Goal: Transaction & Acquisition: Purchase product/service

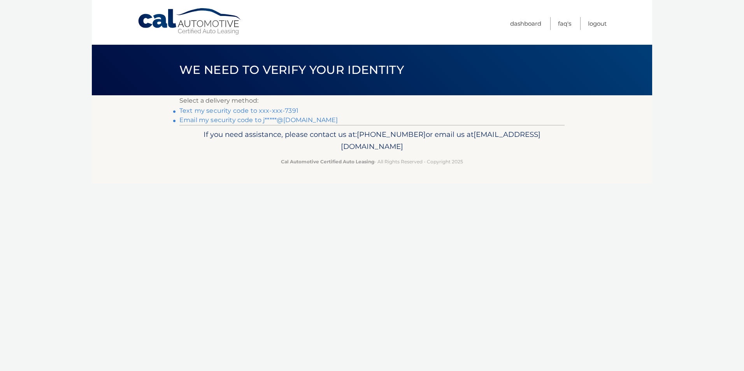
click at [260, 110] on link "Text my security code to xxx-xxx-7391" at bounding box center [238, 110] width 119 height 7
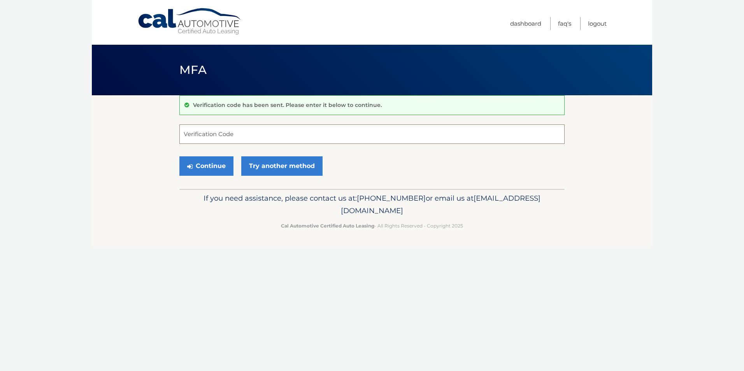
click at [189, 137] on input "Verification Code" at bounding box center [371, 133] width 385 height 19
type input "672197"
click at [194, 175] on button "Continue" at bounding box center [206, 165] width 54 height 19
click at [196, 166] on button "Continue" at bounding box center [206, 165] width 54 height 19
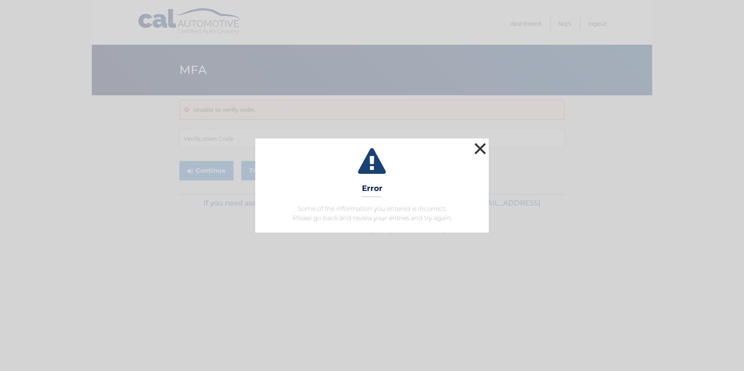
click at [483, 148] on button "×" at bounding box center [480, 149] width 16 height 16
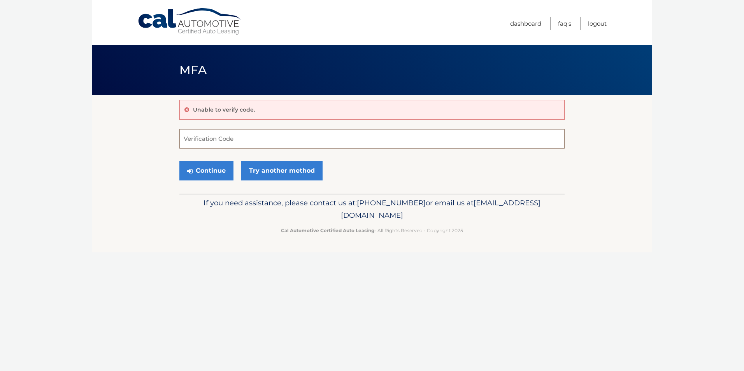
click at [206, 136] on input "Verification Code" at bounding box center [371, 138] width 385 height 19
type input "672197"
click at [210, 168] on button "Continue" at bounding box center [206, 170] width 54 height 19
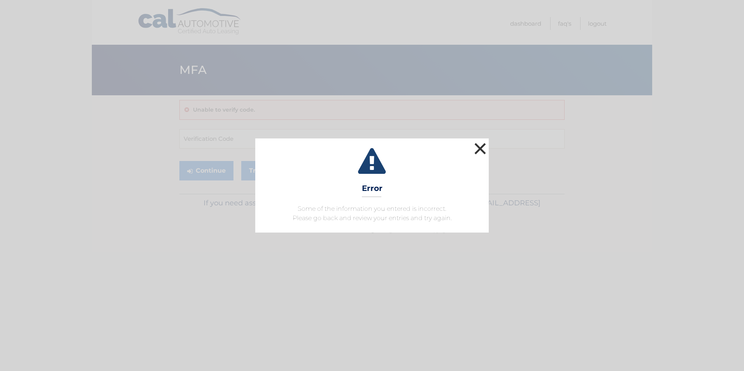
click at [481, 152] on button "×" at bounding box center [480, 149] width 16 height 16
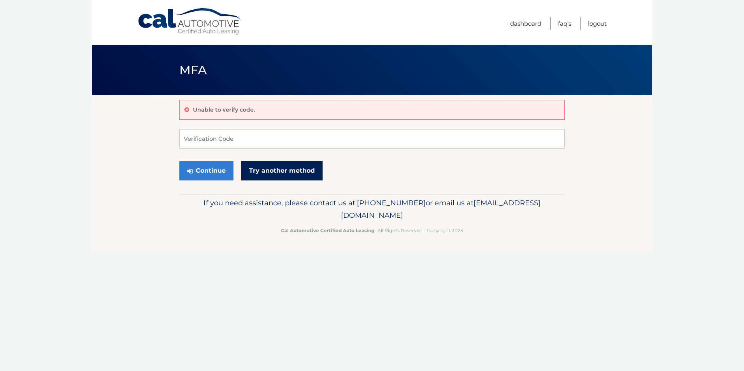
click at [285, 176] on link "Try another method" at bounding box center [281, 170] width 81 height 19
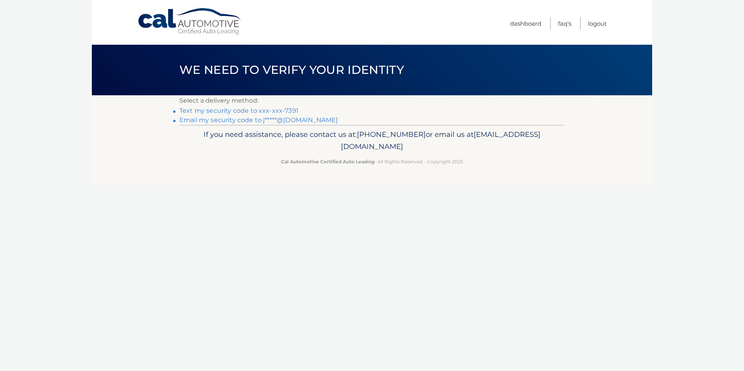
click at [236, 110] on link "Text my security code to xxx-xxx-7391" at bounding box center [238, 110] width 119 height 7
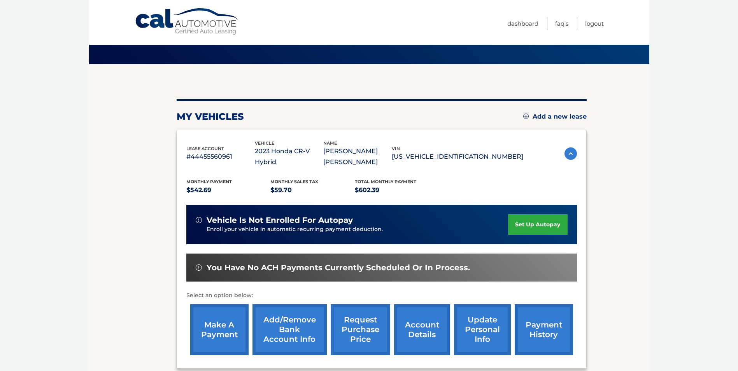
scroll to position [78, 0]
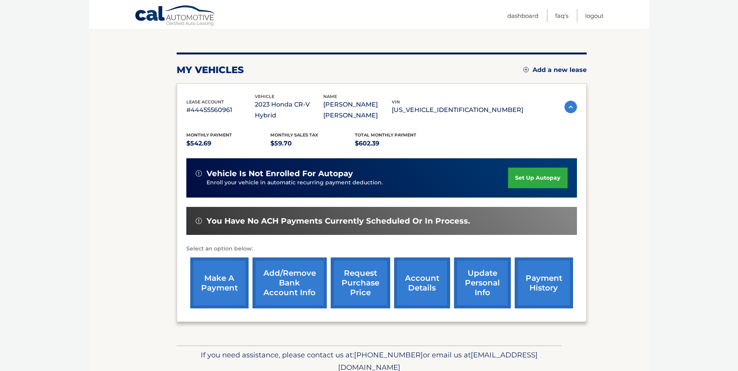
click at [220, 268] on link "make a payment" at bounding box center [219, 282] width 58 height 51
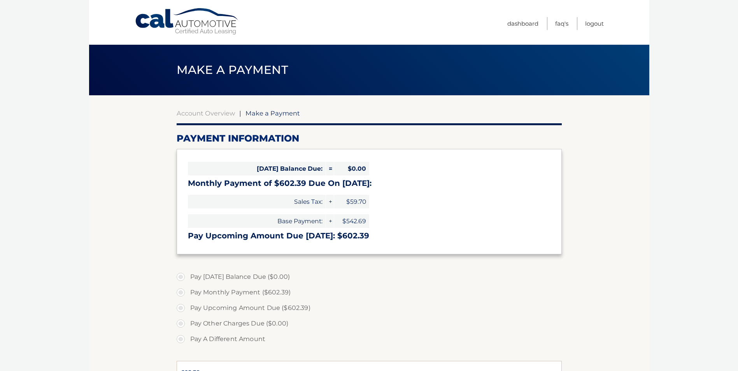
select select "NjlhMmZhMGItOGVlOC00NTQ5LWI0MGEtOWI3YTIxZmUyZDE0"
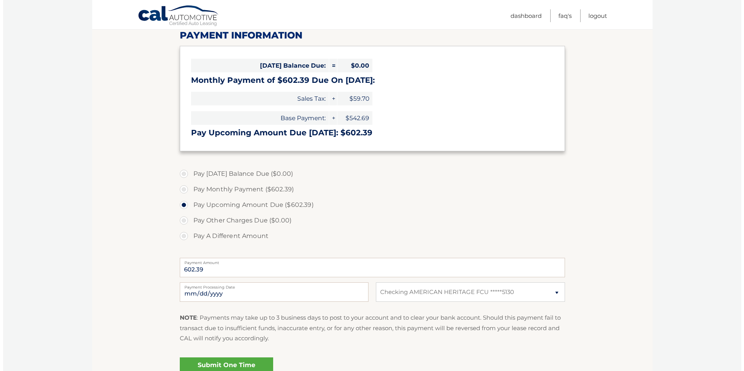
scroll to position [117, 0]
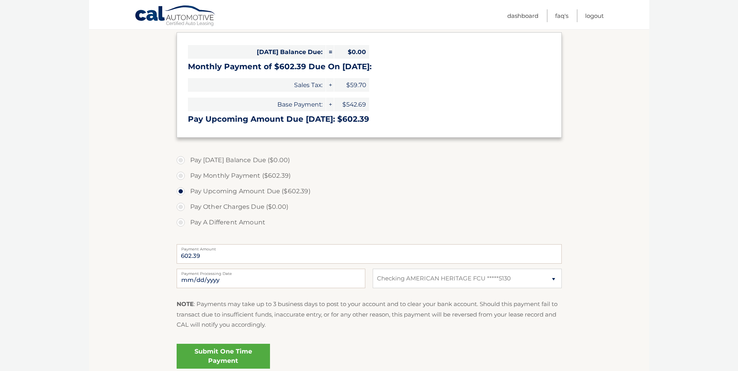
click at [259, 353] on link "Submit One Time Payment" at bounding box center [223, 356] width 93 height 25
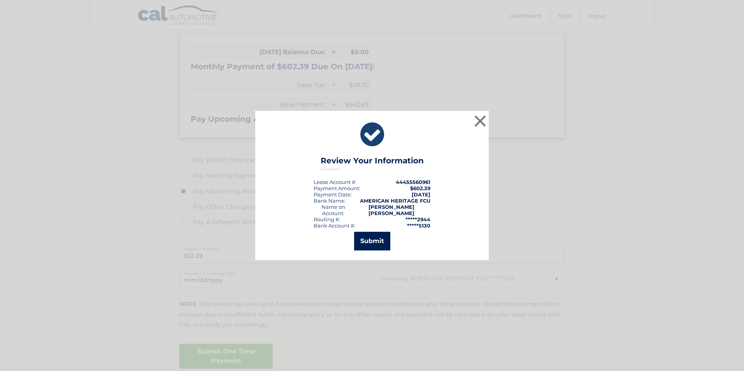
click at [375, 242] on button "Submit" at bounding box center [372, 241] width 36 height 19
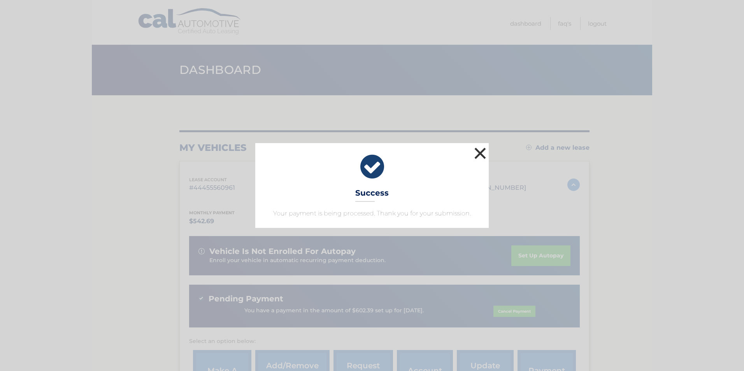
click at [477, 156] on button "×" at bounding box center [480, 153] width 16 height 16
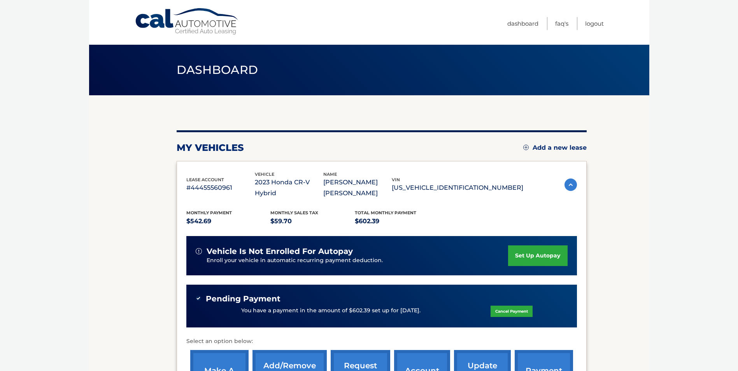
click at [607, 21] on div "Cal Automotive Menu Dashboard FAQ's Logout" at bounding box center [369, 22] width 560 height 45
click at [595, 24] on link "Logout" at bounding box center [594, 23] width 19 height 13
